Goal: Find specific page/section: Find specific page/section

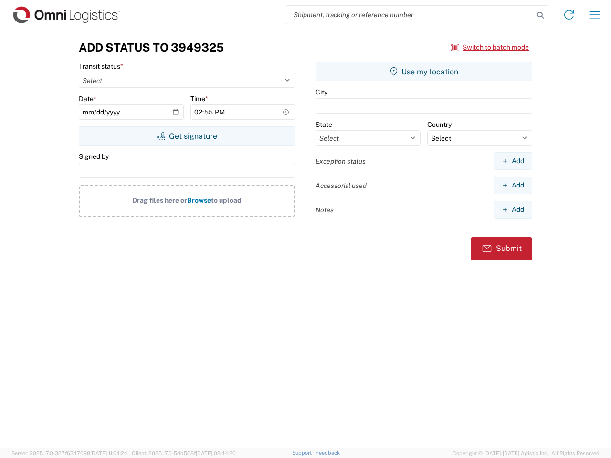
click at [410, 15] on input "search" at bounding box center [409, 15] width 247 height 18
click at [540, 15] on icon at bounding box center [540, 15] width 13 height 13
click at [569, 15] on icon at bounding box center [568, 14] width 15 height 15
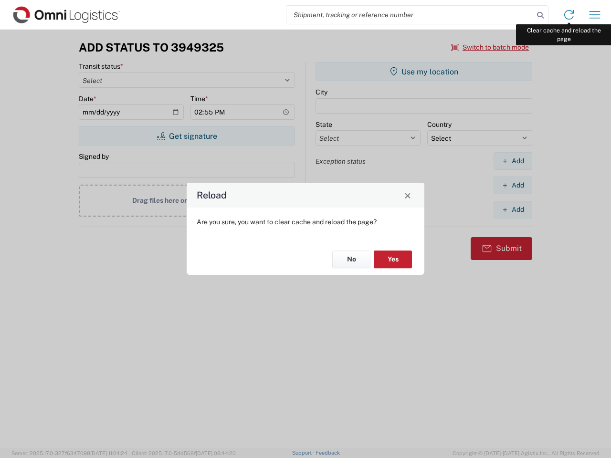
click at [595, 15] on div "Reload Are you sure, you want to clear cache and reload the page? No Yes" at bounding box center [305, 229] width 611 height 458
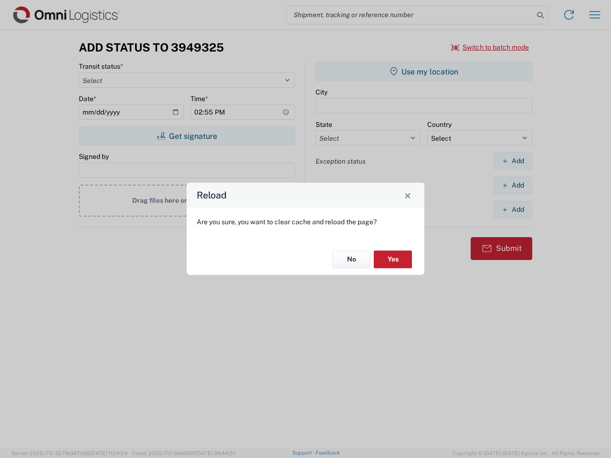
click at [490, 47] on div "Reload Are you sure, you want to clear cache and reload the page? No Yes" at bounding box center [305, 229] width 611 height 458
click at [187, 136] on div "Reload Are you sure, you want to clear cache and reload the page? No Yes" at bounding box center [305, 229] width 611 height 458
click at [424, 72] on div "Reload Are you sure, you want to clear cache and reload the page? No Yes" at bounding box center [305, 229] width 611 height 458
click at [513, 161] on div "Reload Are you sure, you want to clear cache and reload the page? No Yes" at bounding box center [305, 229] width 611 height 458
click at [513, 185] on div "Reload Are you sure, you want to clear cache and reload the page? No Yes" at bounding box center [305, 229] width 611 height 458
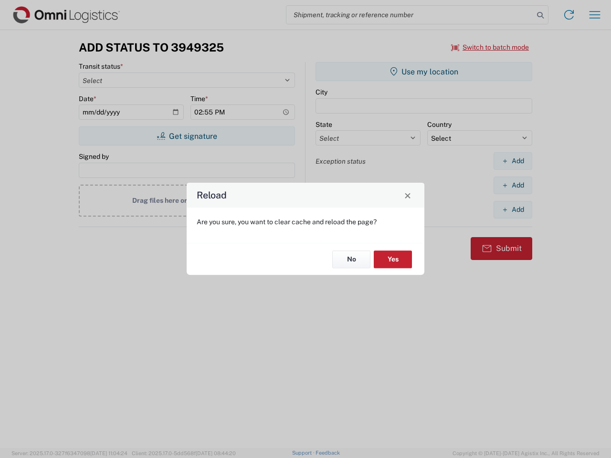
click at [513, 210] on div "Reload Are you sure, you want to clear cache and reload the page? No Yes" at bounding box center [305, 229] width 611 height 458
